Goal: Navigation & Orientation: Find specific page/section

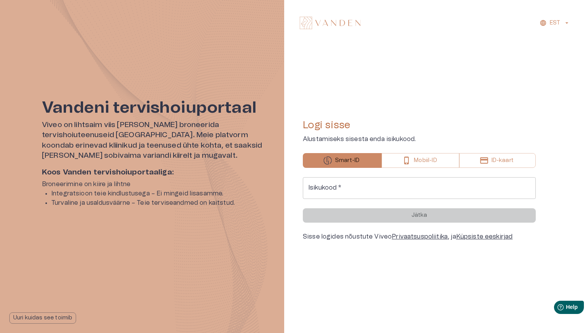
click at [427, 239] on link "Privaatsuspoliitika" at bounding box center [420, 236] width 56 height 6
click at [483, 238] on link "Küpsiste eeskirjad" at bounding box center [484, 236] width 57 height 6
click at [468, 240] on div "Sisse logides nõustute Viveo Privaatsuspoliitika , ja Küpsiste eeskirjad" at bounding box center [419, 236] width 233 height 9
click at [470, 236] on link "Küpsiste eeskirjad" at bounding box center [484, 236] width 57 height 6
click at [468, 236] on link "Küpsiste eeskirjad" at bounding box center [484, 236] width 57 height 6
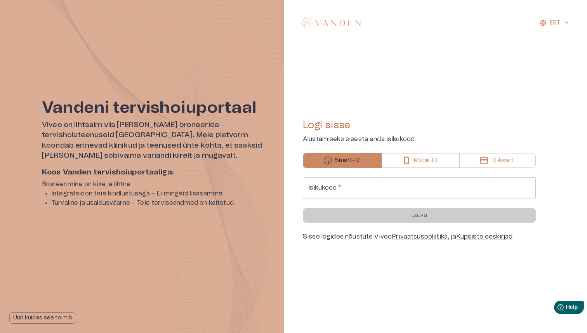
click at [413, 233] on link "Privaatsuspoliitika" at bounding box center [420, 236] width 56 height 6
click at [421, 234] on link "Privaatsuspoliitika" at bounding box center [420, 236] width 56 height 6
click at [484, 238] on link "Küpsiste eeskirjad" at bounding box center [484, 236] width 57 height 6
click at [378, 163] on button "Smart-ID" at bounding box center [342, 160] width 79 height 15
click at [414, 164] on p "Mobiil-ID" at bounding box center [425, 161] width 23 height 8
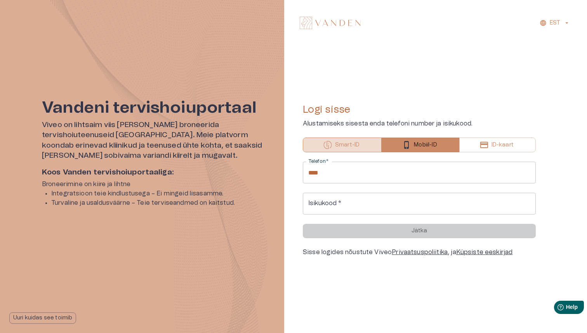
click at [334, 145] on button "Smart-ID" at bounding box center [342, 145] width 79 height 15
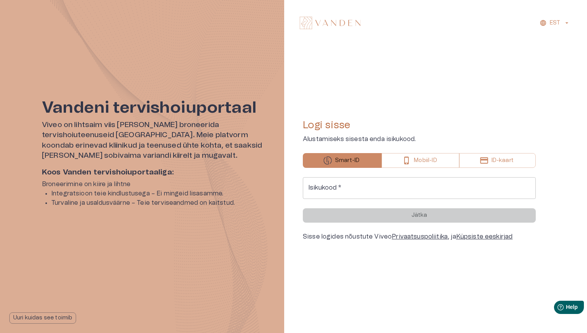
click at [419, 237] on link "Privaatsuspoliitika" at bounding box center [420, 236] width 56 height 6
click at [485, 239] on link "Küpsiste eeskirjad" at bounding box center [484, 236] width 57 height 6
click at [405, 234] on link "Privaatsuspoliitika" at bounding box center [420, 236] width 56 height 6
click at [66, 113] on div at bounding box center [142, 166] width 284 height 333
drag, startPoint x: 66, startPoint y: 113, endPoint x: 90, endPoint y: 117, distance: 24.5
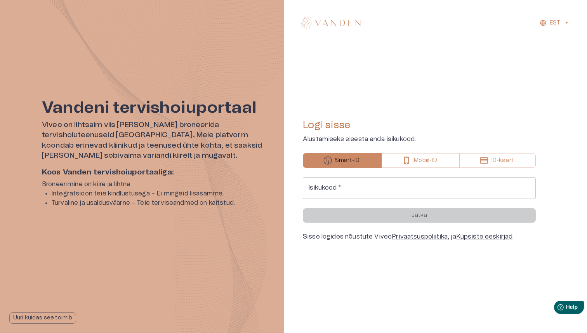
click at [197, 188] on div at bounding box center [142, 166] width 284 height 333
click at [73, 110] on div at bounding box center [142, 166] width 284 height 333
drag, startPoint x: 73, startPoint y: 110, endPoint x: 221, endPoint y: 188, distance: 167.5
click at [213, 183] on div at bounding box center [142, 166] width 284 height 333
click at [438, 160] on button "Mobiil-ID" at bounding box center [420, 160] width 77 height 15
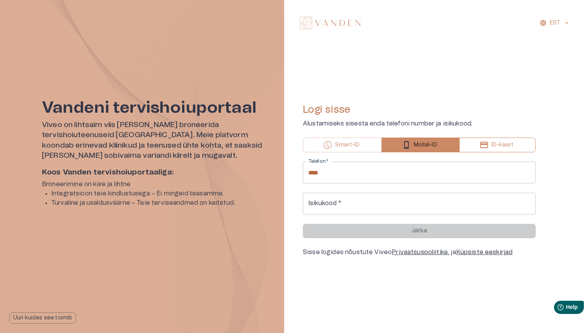
click at [498, 149] on button "ID-kaart" at bounding box center [497, 145] width 77 height 15
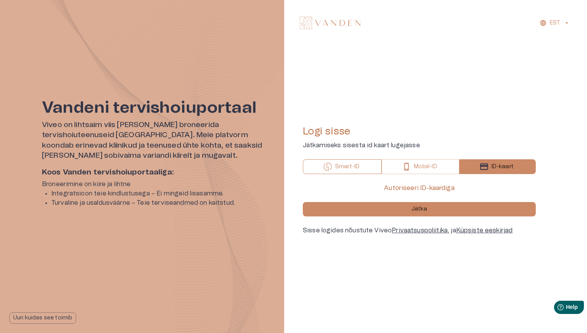
click at [305, 165] on button "Smart-ID" at bounding box center [342, 166] width 79 height 15
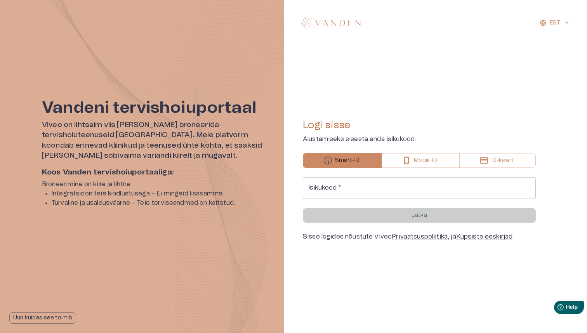
click at [328, 118] on div "Logi sisse Alustamiseks sisesta enda isikukood. Smart-ID Mobiil-ID ID-kaart Isi…" at bounding box center [419, 180] width 233 height 250
click at [432, 234] on link "Privaatsuspoliitika" at bounding box center [420, 236] width 56 height 6
click at [553, 19] on p "EST" at bounding box center [555, 23] width 10 height 8
click at [552, 56] on li "Inglise" at bounding box center [558, 56] width 39 height 14
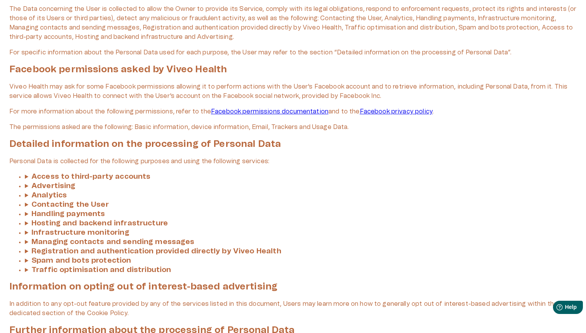
scroll to position [579, 0]
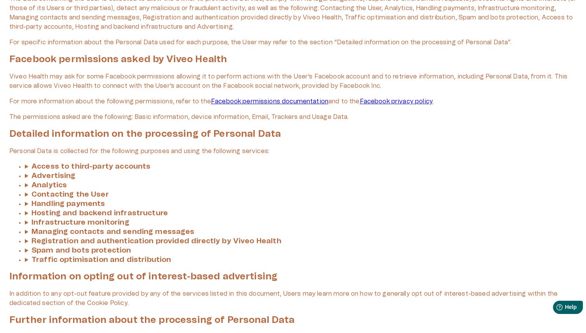
click at [65, 191] on h3 "Contacting the User" at bounding box center [69, 194] width 77 height 7
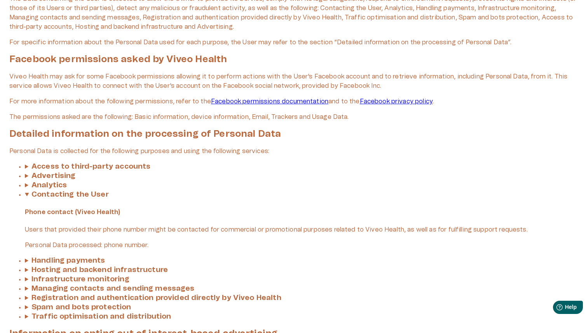
click at [29, 190] on summary "Contacting the User" at bounding box center [301, 194] width 552 height 9
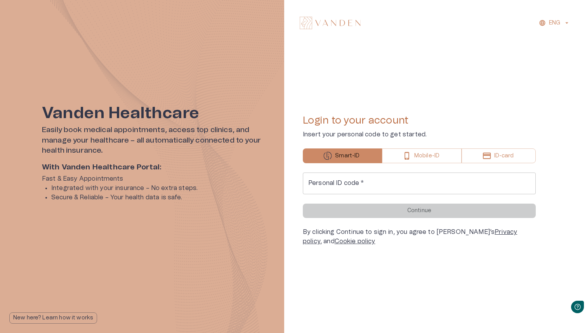
click at [489, 232] on link "Privacy policy" at bounding box center [410, 237] width 214 height 16
click at [335, 243] on link "Cookie policy" at bounding box center [355, 241] width 41 height 6
click at [471, 228] on div "By clicking Continue to sign in, you agree to [PERSON_NAME]’s Privacy policy , …" at bounding box center [419, 236] width 233 height 19
click at [472, 232] on link "Privacy policy" at bounding box center [410, 237] width 214 height 16
click at [371, 249] on div "Login to your account Insert your personal code to get started. Smart-ID Mobile…" at bounding box center [419, 180] width 233 height 250
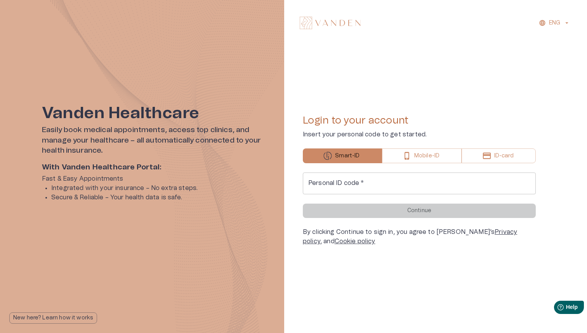
click at [335, 241] on link "Cookie policy" at bounding box center [355, 241] width 41 height 6
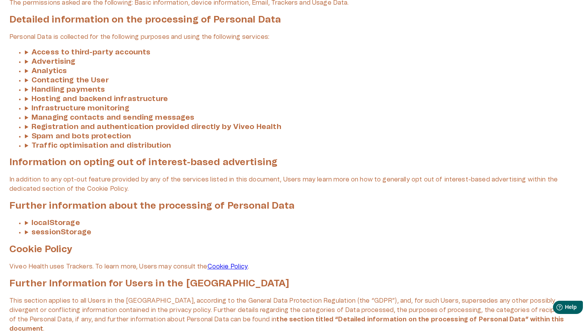
scroll to position [703, 0]
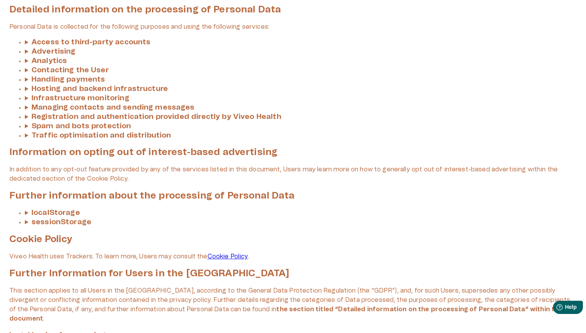
click at [242, 253] on link "Cookie Policy" at bounding box center [227, 256] width 40 height 6
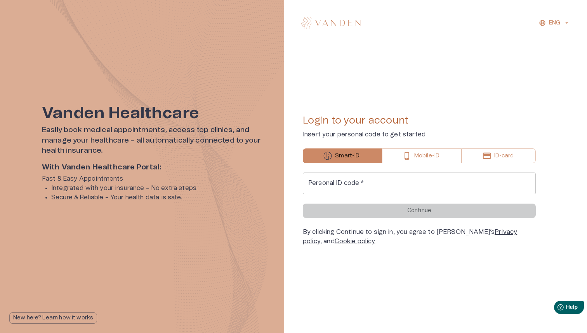
click at [484, 234] on link "Privacy policy" at bounding box center [410, 237] width 214 height 16
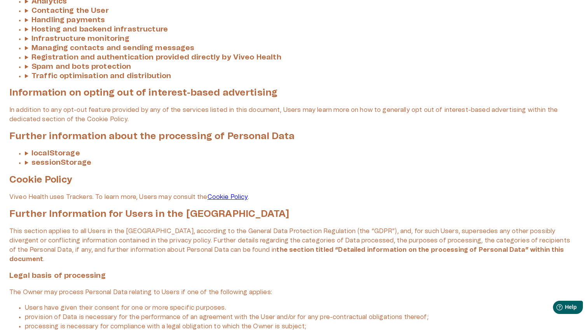
scroll to position [758, 0]
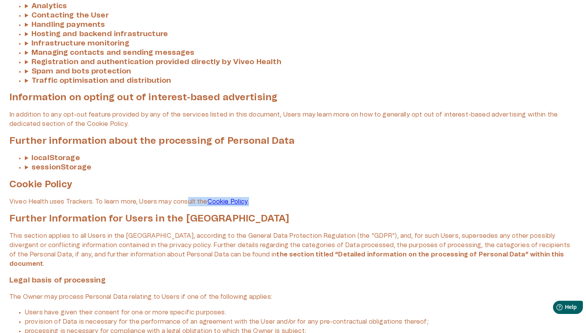
drag, startPoint x: 186, startPoint y: 186, endPoint x: 280, endPoint y: 191, distance: 94.5
click at [269, 197] on p "Viveo Health uses Trackers. To learn more, Users may consult the Cookie Policy ." at bounding box center [292, 201] width 567 height 9
click at [297, 193] on div "Privacy Policy of Viveo Health Viveo Health collects some Personal Data from it…" at bounding box center [292, 228] width 567 height 1873
click at [233, 198] on link "Cookie Policy" at bounding box center [227, 201] width 40 height 6
click at [228, 198] on link "Cookie Policy" at bounding box center [227, 201] width 40 height 6
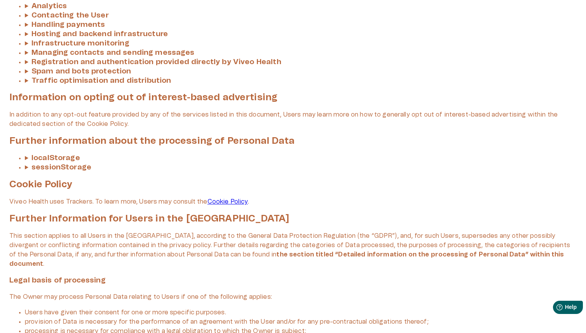
click at [228, 198] on link "Cookie Policy" at bounding box center [227, 201] width 40 height 6
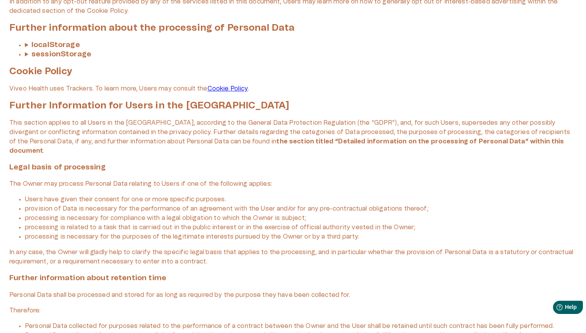
scroll to position [831, 0]
